Goal: Find specific page/section: Find specific page/section

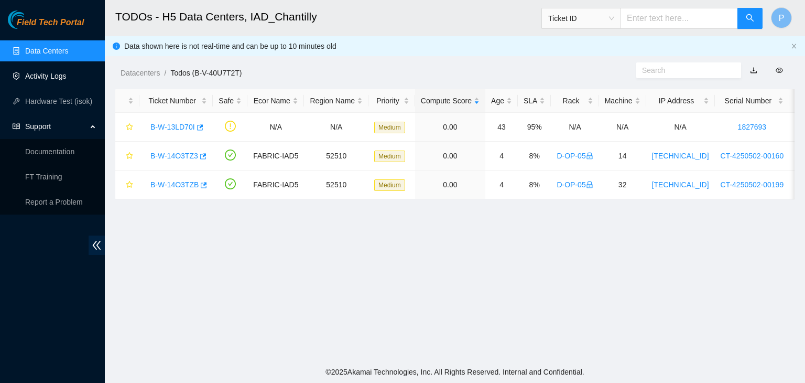
click at [55, 80] on link "Activity Logs" at bounding box center [45, 76] width 41 height 8
